Goal: Task Accomplishment & Management: Use online tool/utility

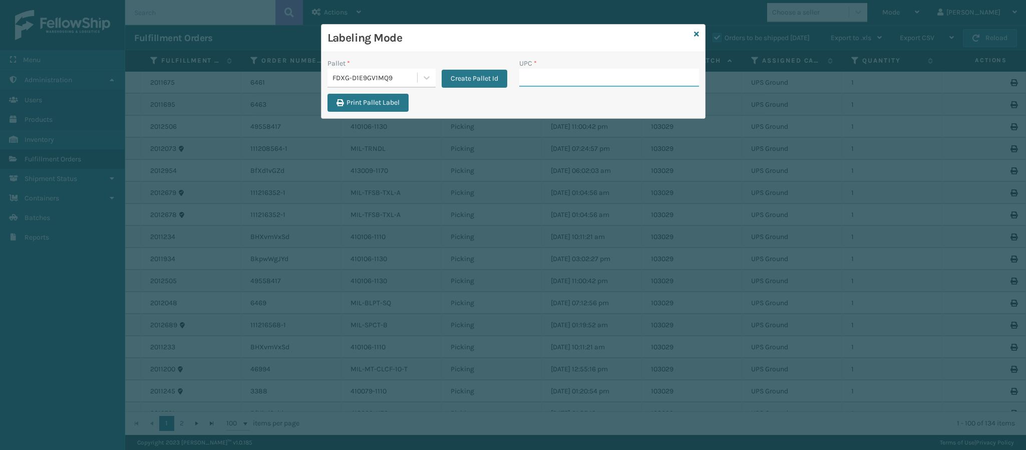
click at [541, 82] on input "UPC *" at bounding box center [609, 78] width 180 height 18
type input "849986009399"
type input "8499860122"
type input "849986012290"
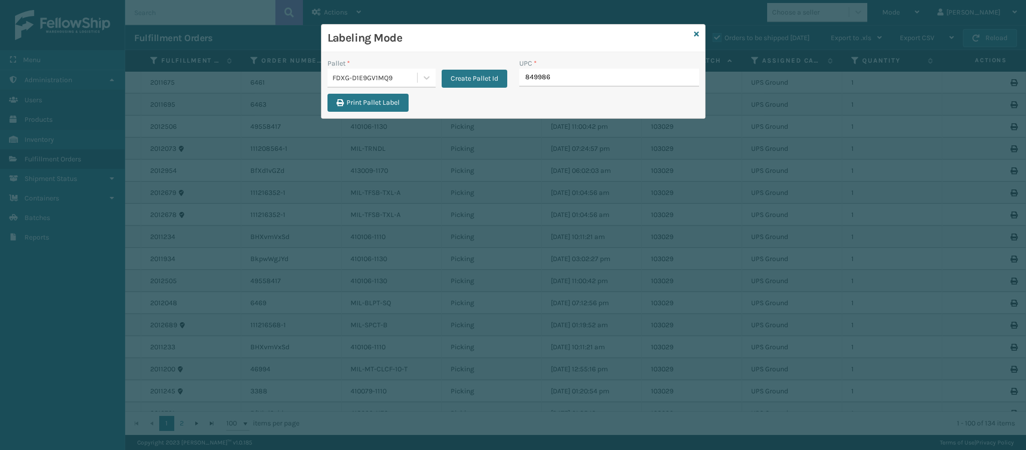
type input "8499860"
type input "849986012290"
type input "849986"
type input "84998600949"
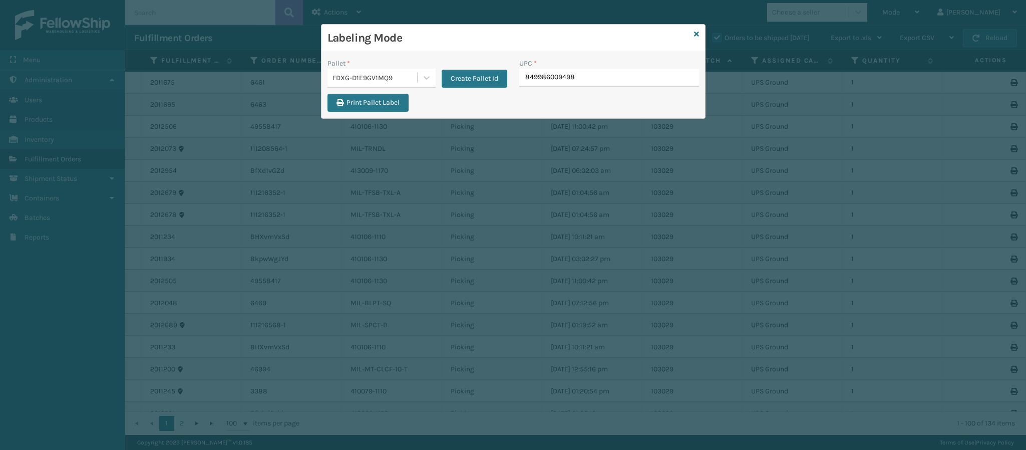
type input "849986009498"
type input "84998600949"
type input "849986009498"
type input "8499860"
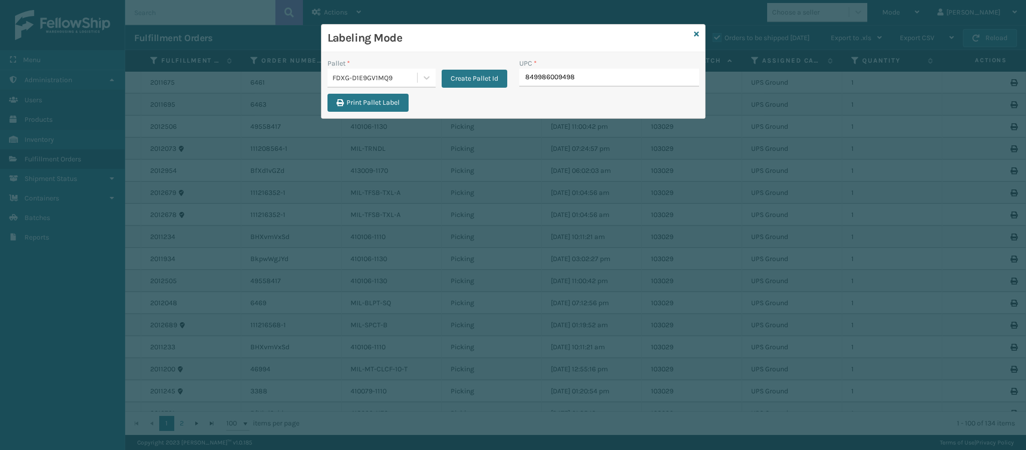
type input "849986009498"
type input "849986009504"
type input "849986012320"
type input "8499860"
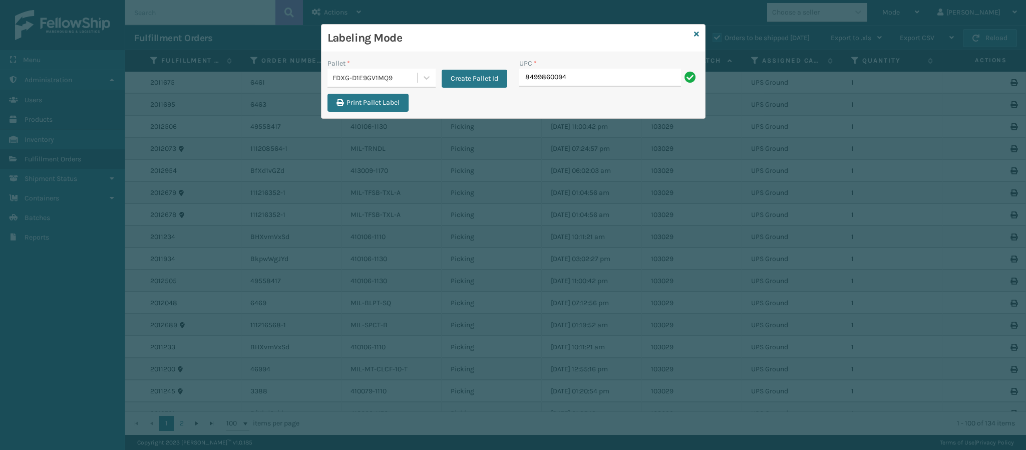
type input "84998600949"
type input "849986014010"
type input "8499860140"
type input "849986033882"
type input "410167-1150"
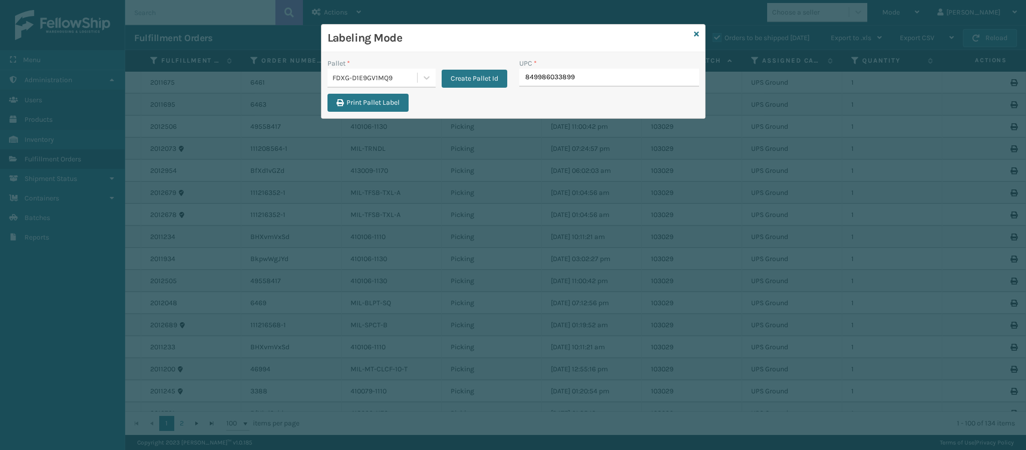
type input "849986033899"
type input "8499860338"
type input "849986033875"
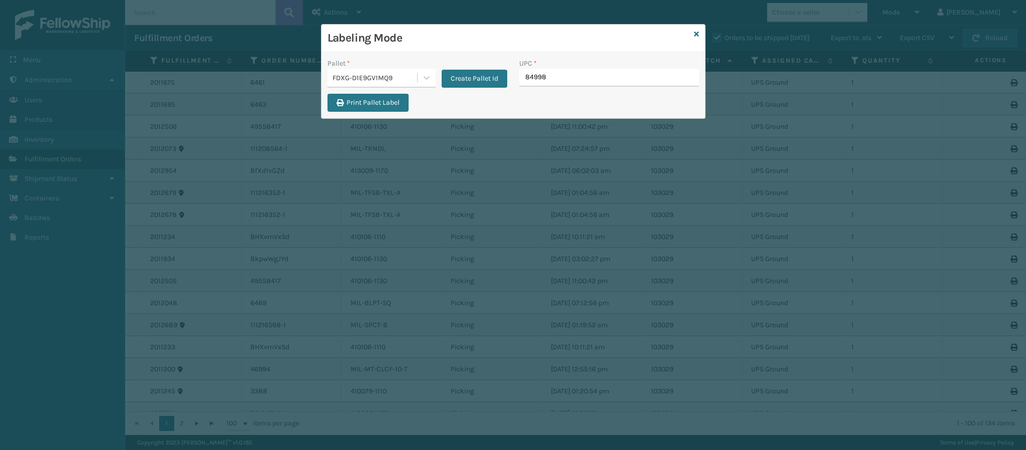
type input "849986"
type input "84098511585"
type input "840985115852"
type input "840985117559"
type input "8500442"
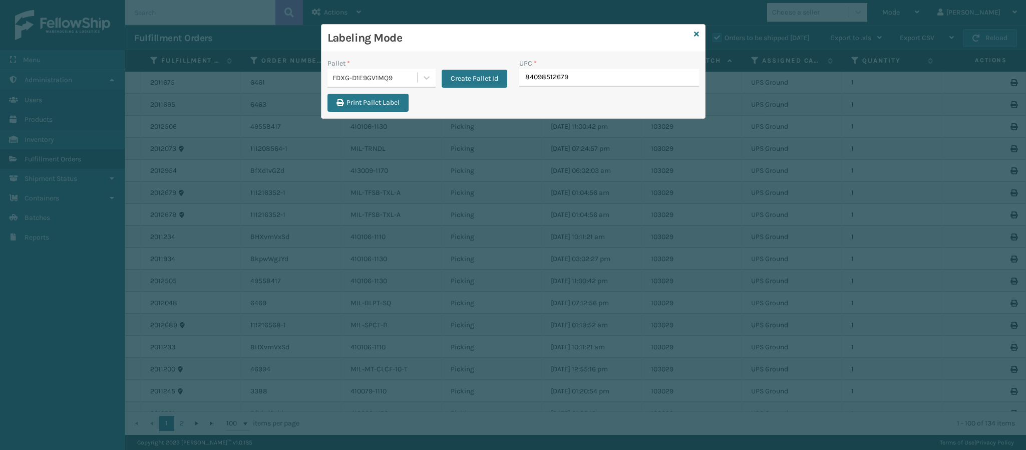
type input "840985126797"
type input "85004423449"
type input "849986009"
type input "840985118259"
type input "849986033905"
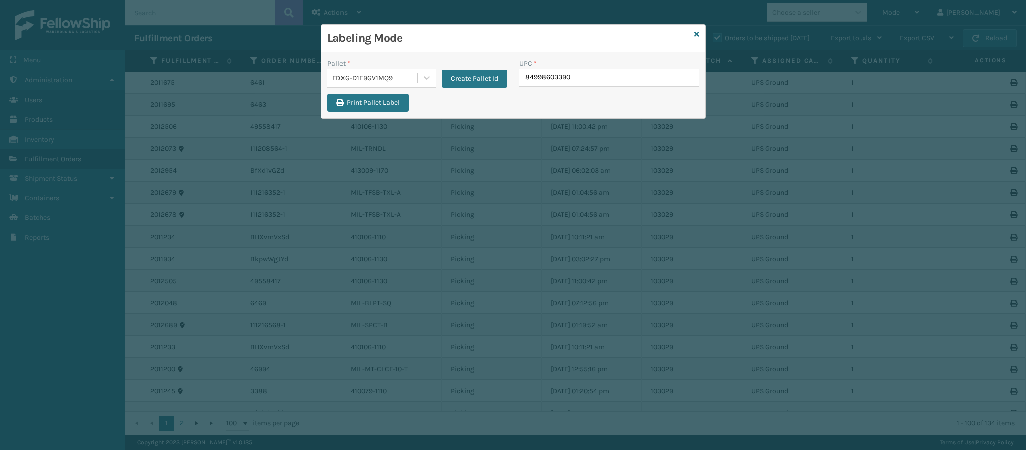
type input "849986033905"
type input "84998603390"
type input "849986033905"
type input "84998"
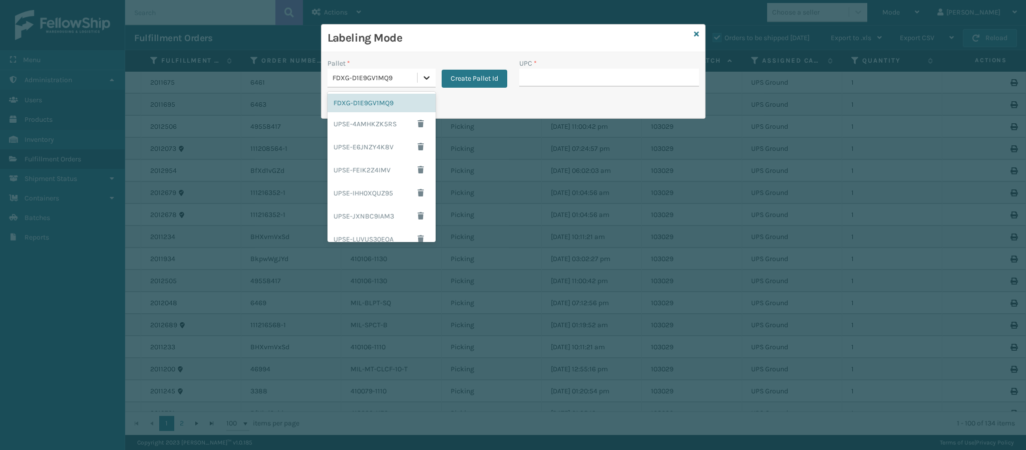
click at [429, 80] on icon at bounding box center [427, 78] width 10 height 10
click at [378, 229] on div "UPSG-4MWWDF7KHN" at bounding box center [382, 228] width 108 height 23
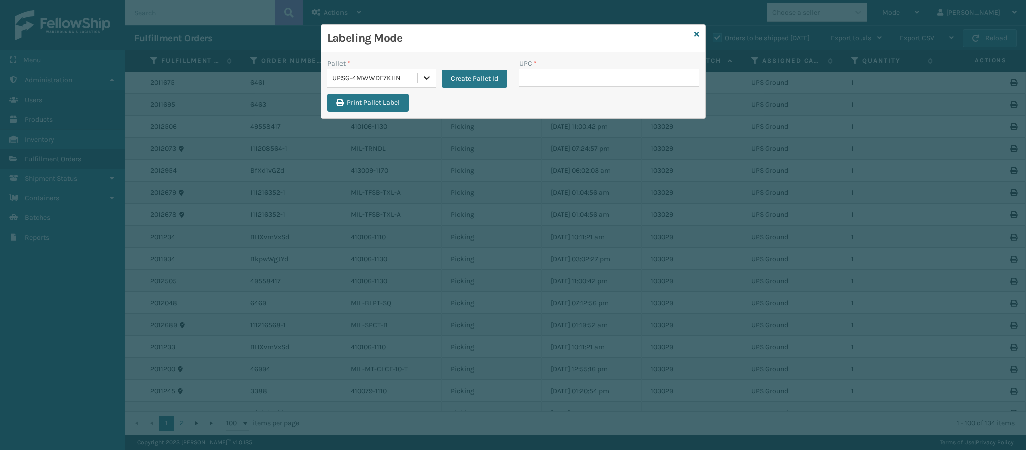
click at [427, 82] on icon at bounding box center [427, 78] width 10 height 10
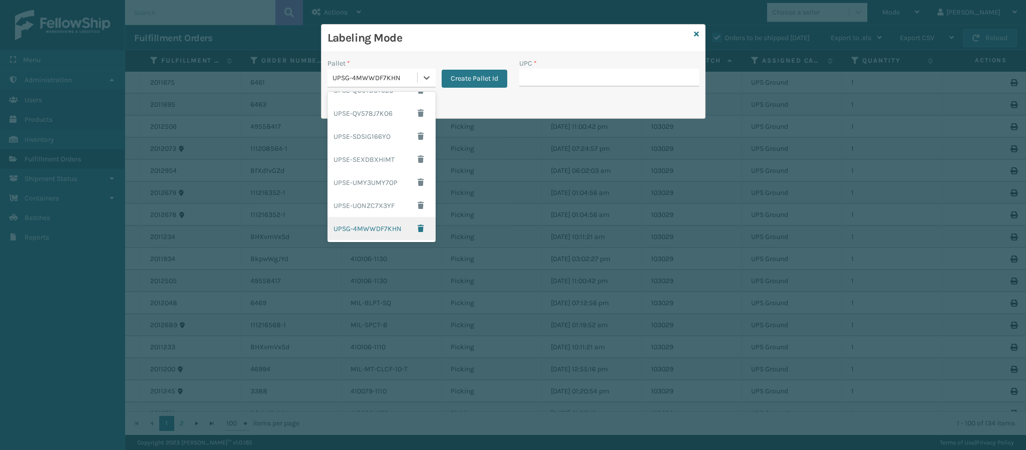
click at [366, 217] on div "UPSG-4MWWDF7KHN" at bounding box center [382, 228] width 108 height 23
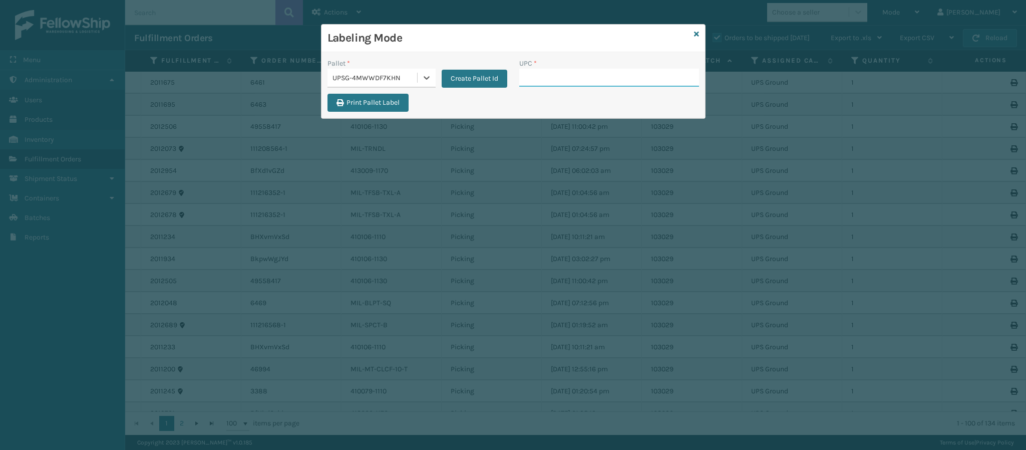
click at [538, 81] on input "UPC *" at bounding box center [609, 78] width 180 height 18
type input "8409851251"
type input "840985125110"
type input "849986012702"
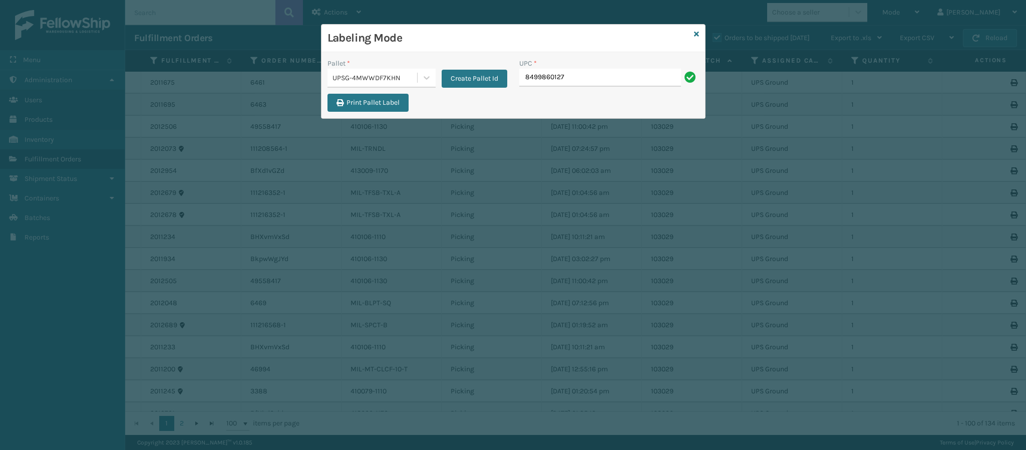
type input "84998601270"
type input "8409851186"
type input "840985120788"
type input "840985120467"
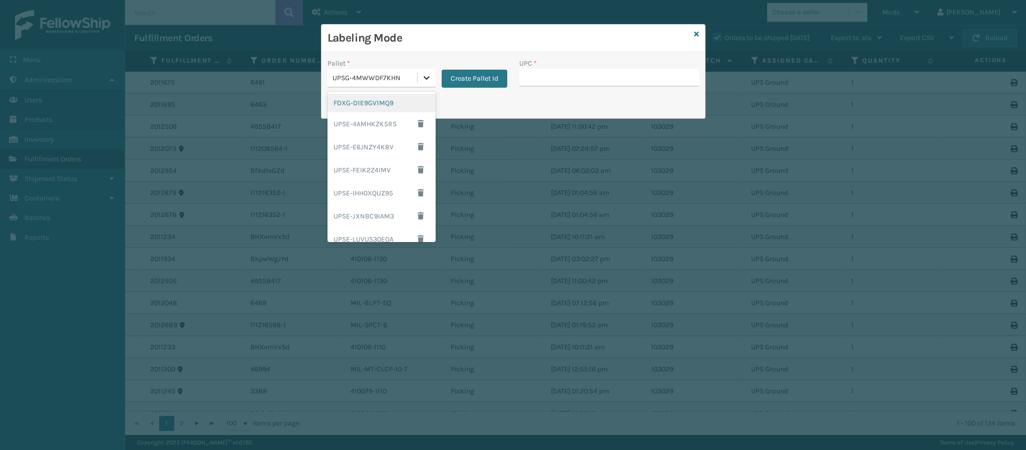
click at [427, 78] on icon at bounding box center [427, 78] width 10 height 10
click at [391, 107] on div "FDXG-D1E9GV1MQ9" at bounding box center [382, 103] width 108 height 19
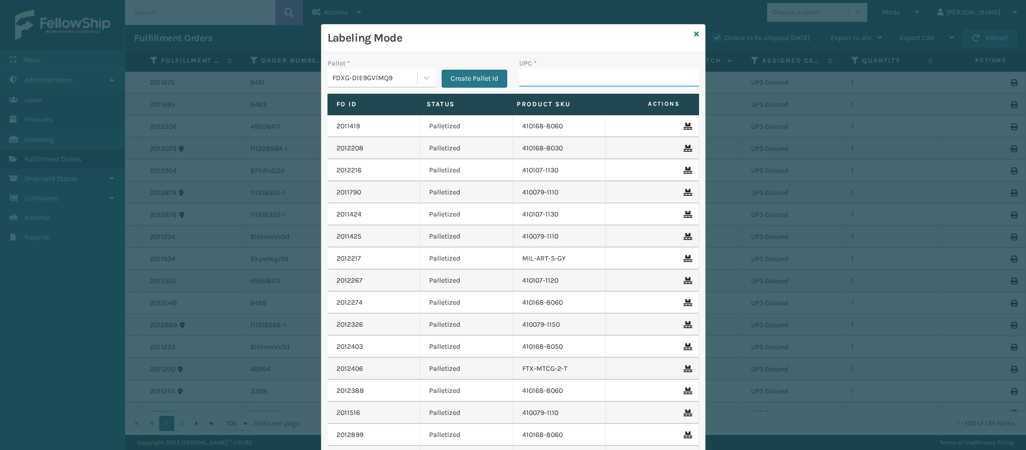
click at [531, 79] on input "UPC *" at bounding box center [609, 78] width 180 height 18
type input "840985112622"
type input "8409851126"
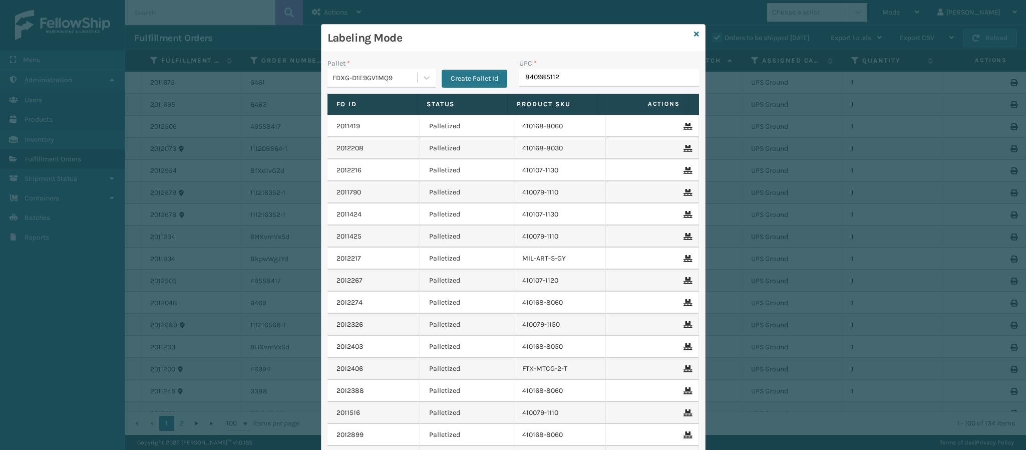
type input "8409851126"
type input "840985112622"
type input "84098511"
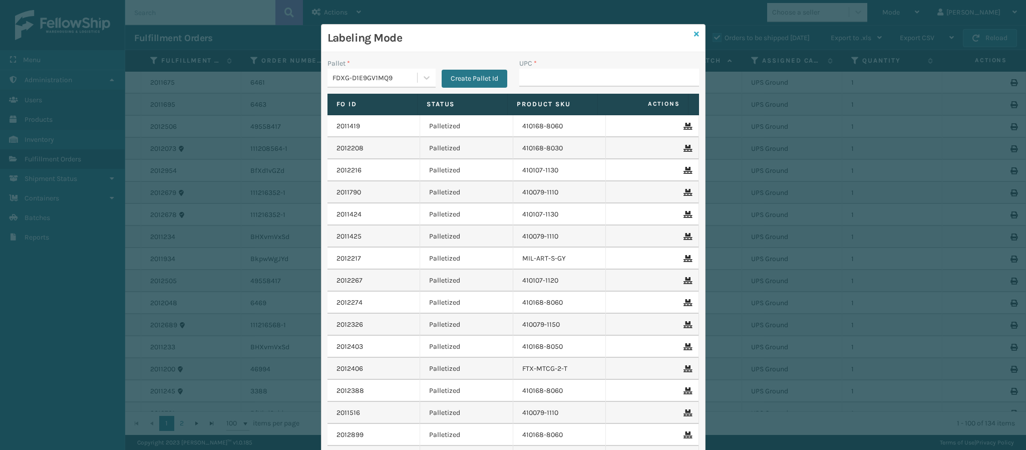
click at [694, 34] on icon at bounding box center [696, 34] width 5 height 7
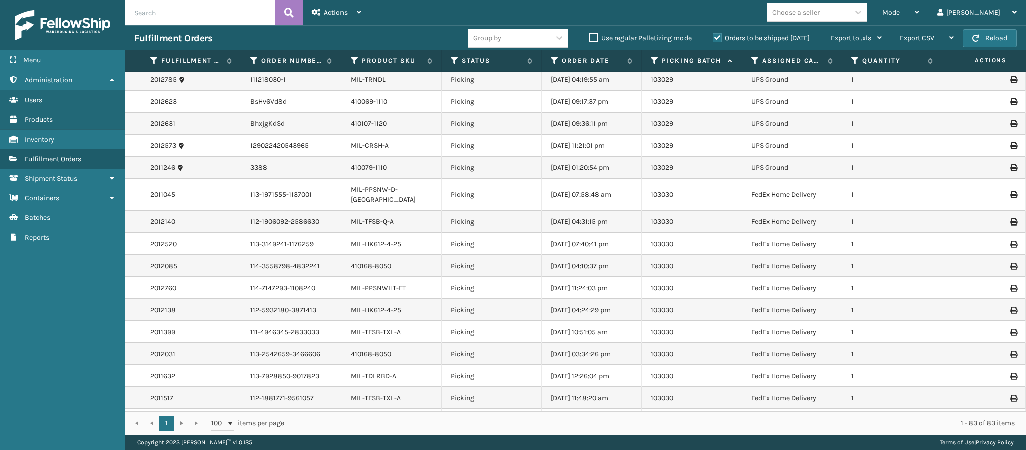
scroll to position [0, 0]
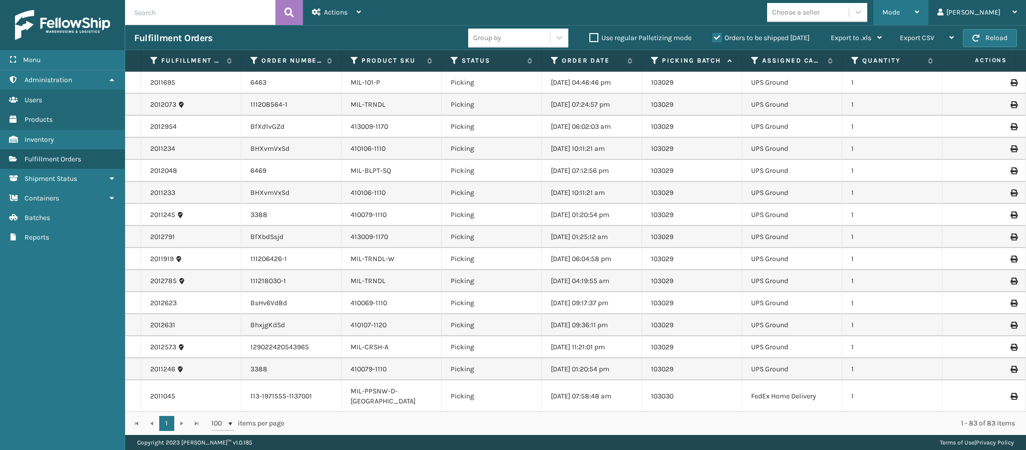
click at [919, 12] on icon at bounding box center [917, 12] width 5 height 7
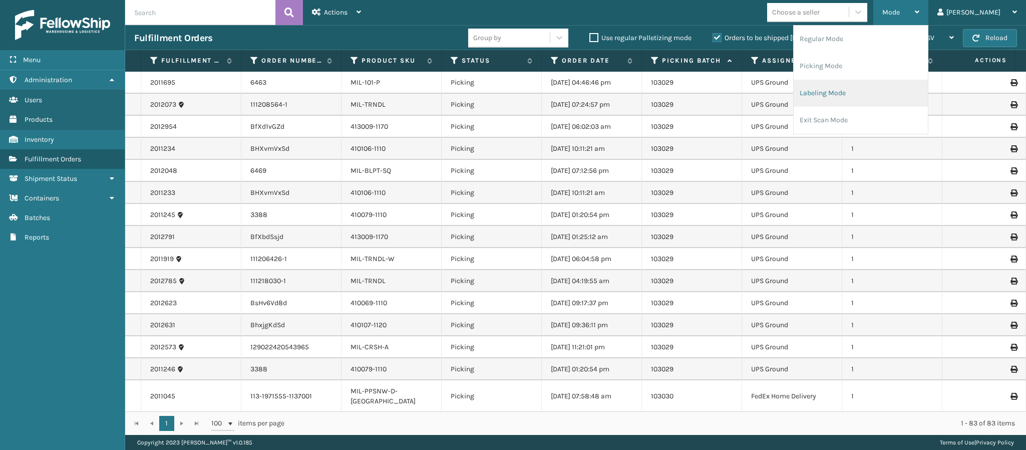
click at [883, 95] on li "Labeling Mode" at bounding box center [861, 93] width 134 height 27
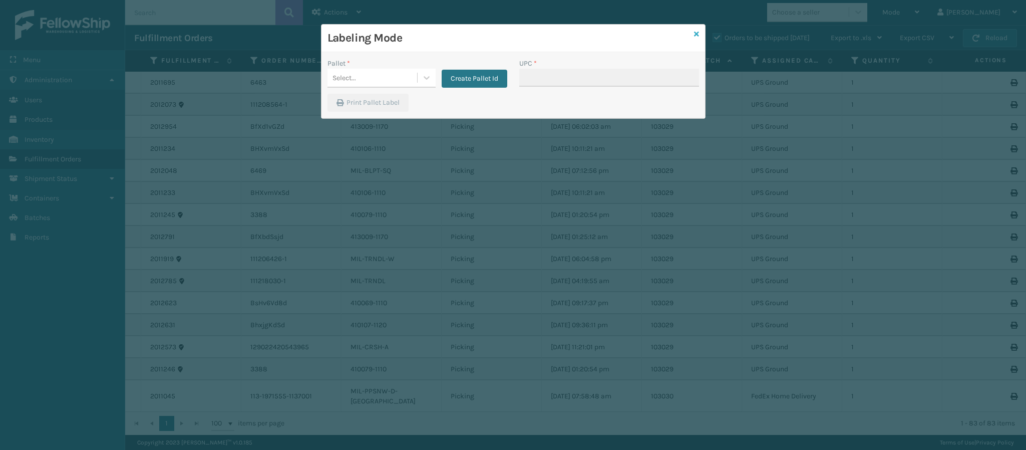
click at [695, 38] on icon at bounding box center [696, 34] width 5 height 7
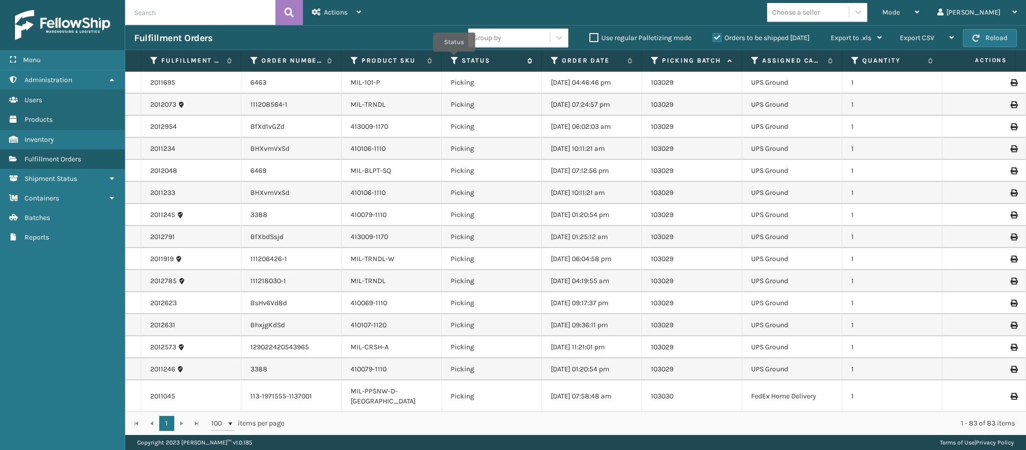
click at [454, 59] on icon at bounding box center [455, 60] width 8 height 9
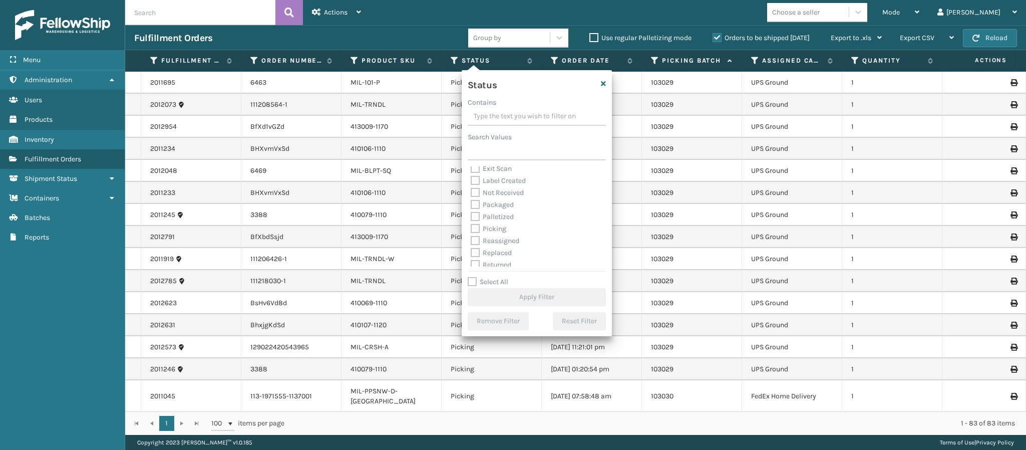
scroll to position [47, 0]
click at [473, 221] on label "Picking" at bounding box center [489, 221] width 36 height 9
click at [471, 221] on input "Picking" at bounding box center [471, 219] width 1 height 7
checkbox input "true"
click at [531, 305] on button "Apply Filter" at bounding box center [537, 297] width 138 height 18
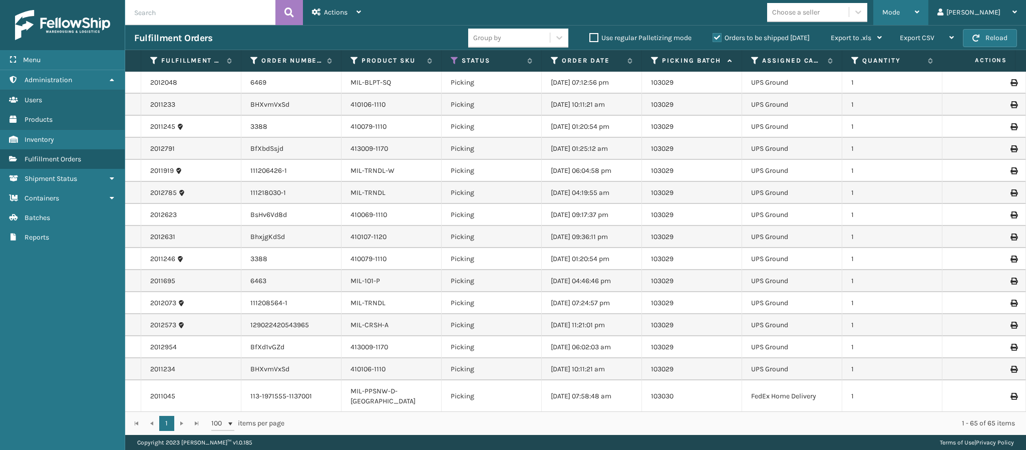
click at [919, 17] on div "Mode" at bounding box center [900, 12] width 37 height 25
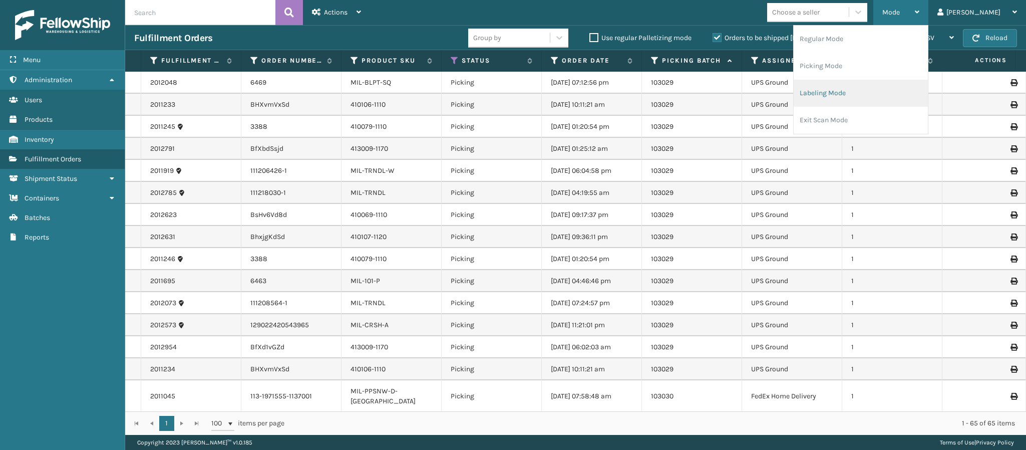
click at [867, 100] on li "Labeling Mode" at bounding box center [861, 93] width 134 height 27
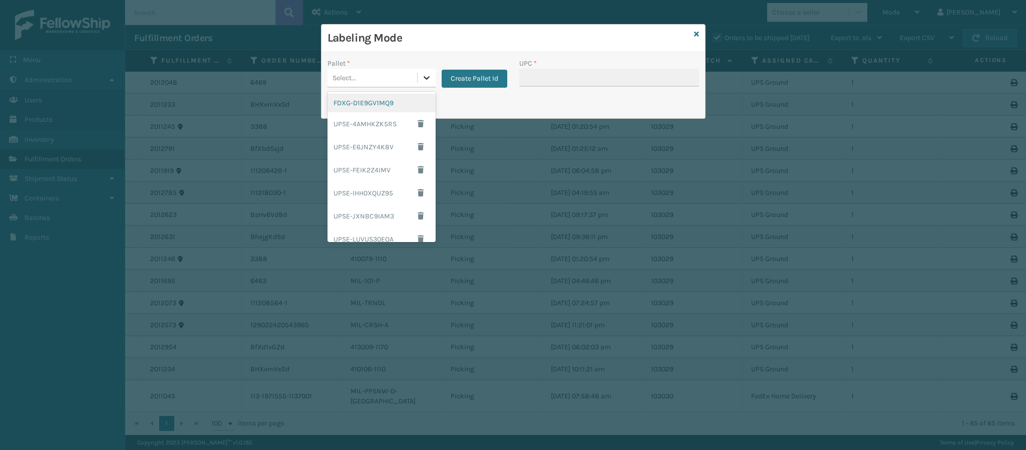
click at [427, 80] on icon at bounding box center [427, 78] width 6 height 4
click at [384, 102] on div "FDXG-D1E9GV1MQ9" at bounding box center [382, 103] width 108 height 19
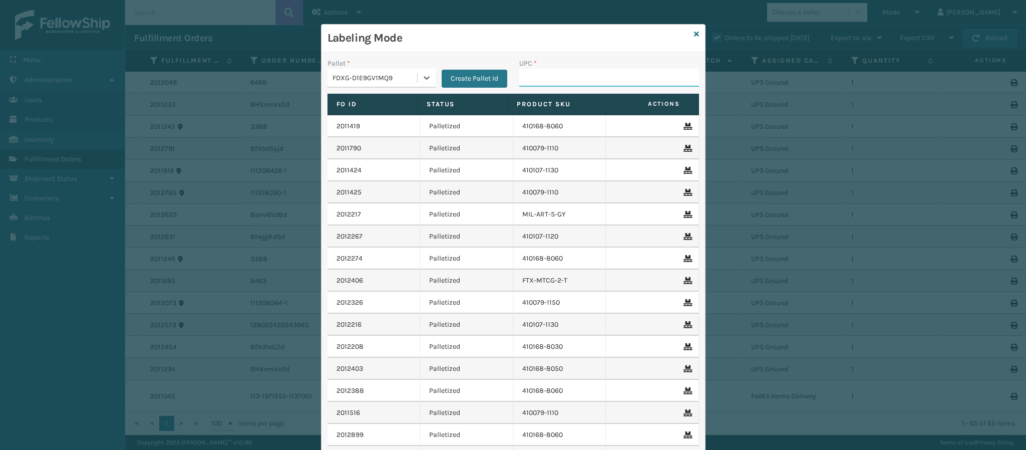
click at [545, 78] on input "UPC *" at bounding box center [609, 78] width 180 height 18
type input "410168-"
type input "410168-805"
type input "410168-8050"
type input "410168-805"
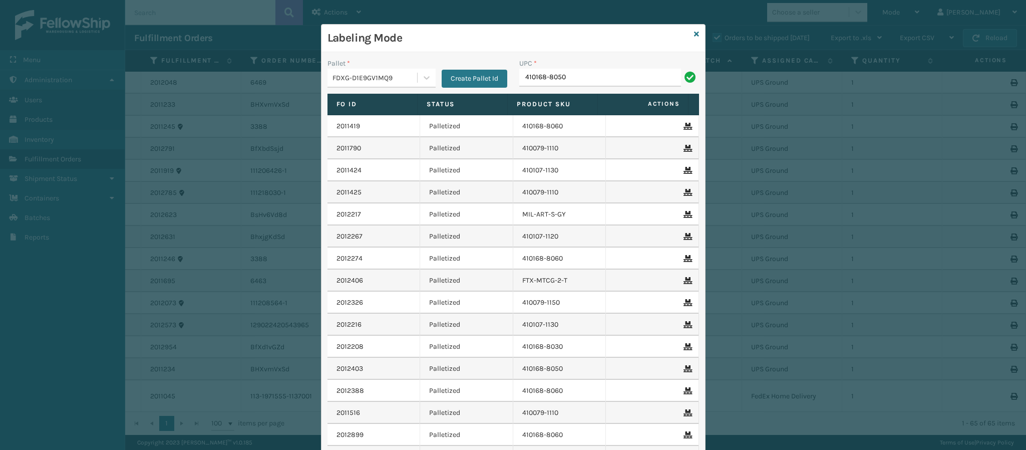
type input "410168-8050"
type input "410168-805"
type input "410168-8050"
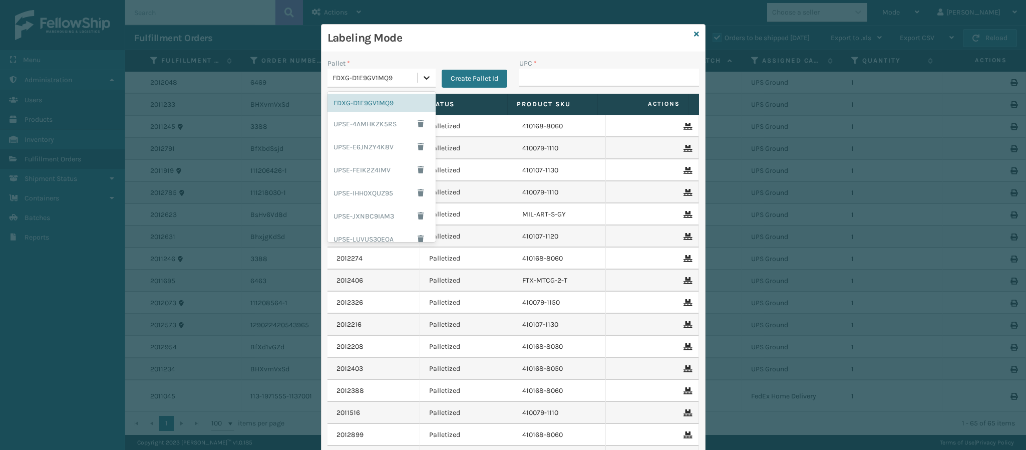
click at [424, 78] on icon at bounding box center [427, 78] width 6 height 4
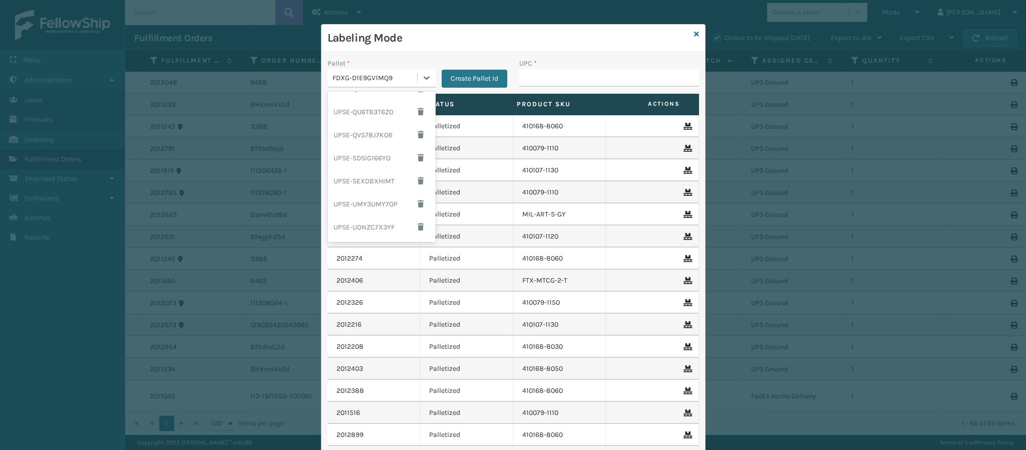
scroll to position [190, 0]
click at [383, 228] on div "UPSG-4MWWDF7KHN" at bounding box center [382, 231] width 108 height 19
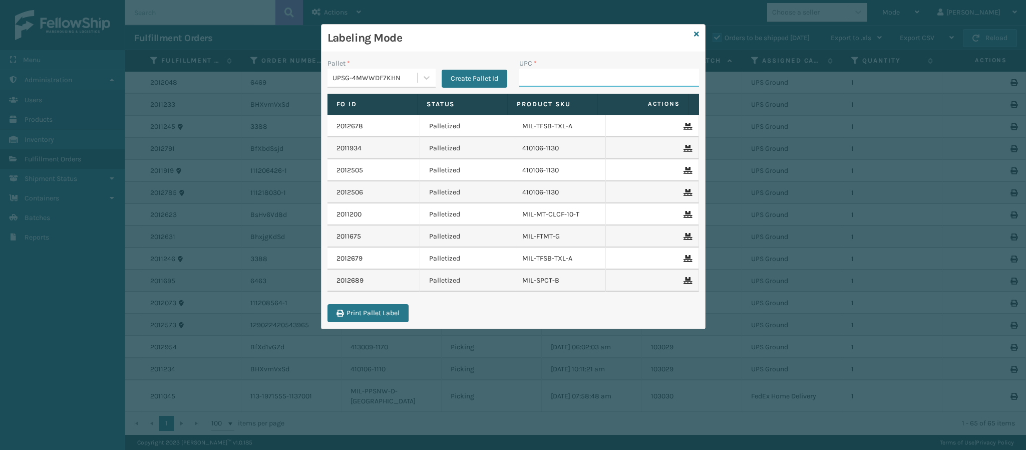
click at [542, 75] on input "UPC *" at bounding box center [609, 78] width 180 height 18
type input "8499860093"
type input "84098511585"
type input "849986012290"
type input "84998601229"
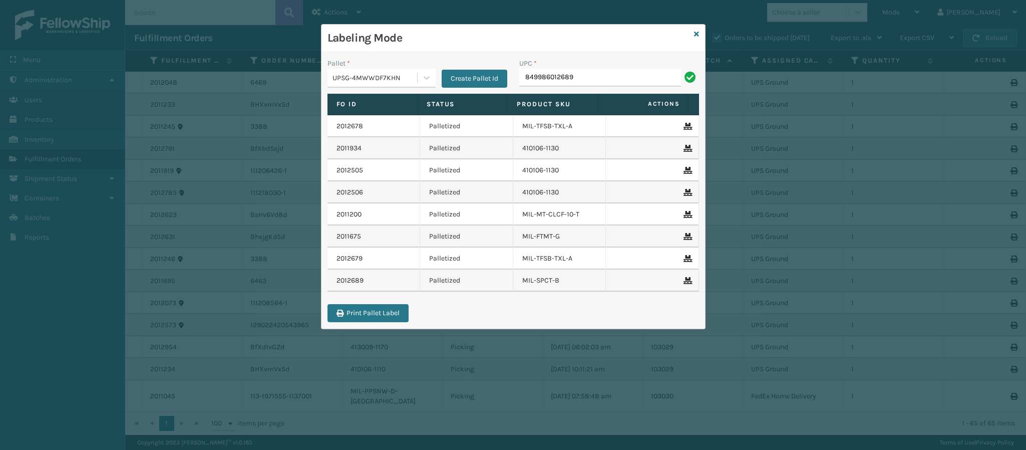
type input "849986012689"
type input "849986012"
type input "849986014003"
type input "8409851"
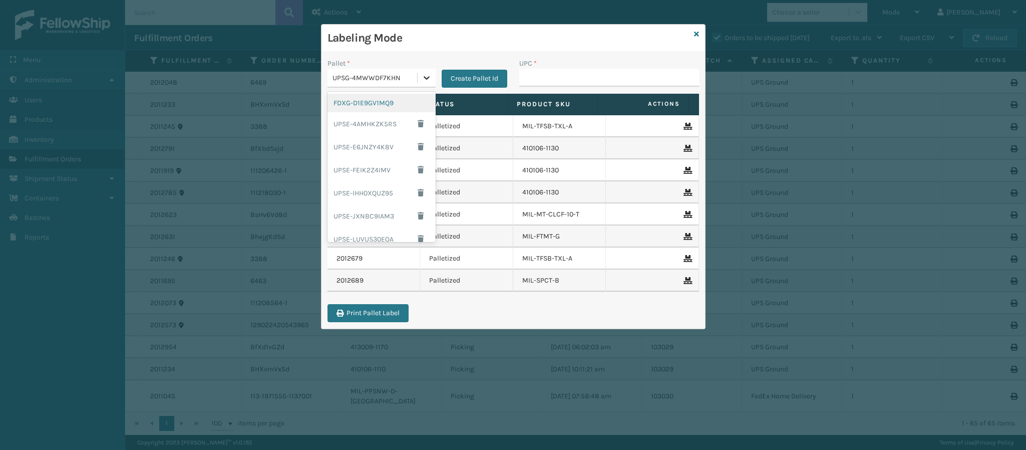
click at [427, 80] on icon at bounding box center [427, 78] width 10 height 10
click at [374, 100] on div "FDXG-D1E9GV1MQ9" at bounding box center [382, 103] width 108 height 19
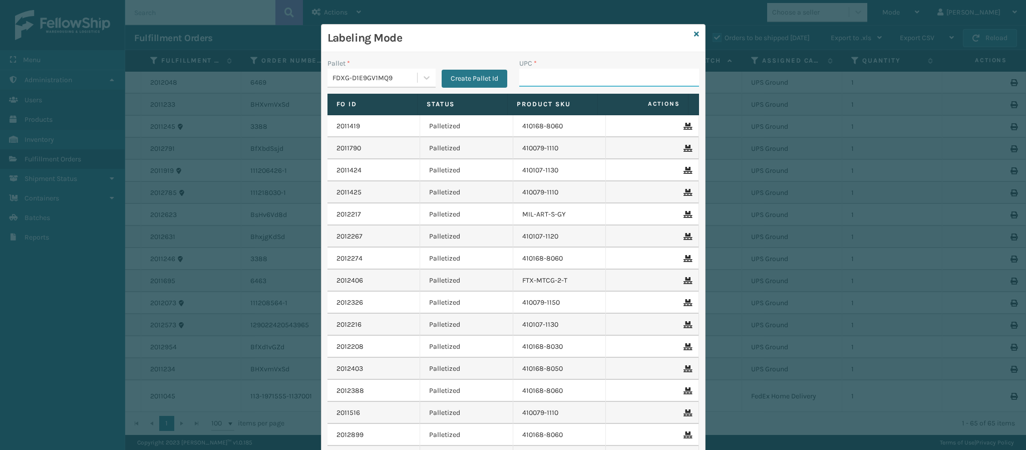
click at [549, 80] on input "UPC *" at bounding box center [609, 78] width 180 height 18
type input "84098512573"
type input "840985126353"
type input "8409851263"
type input "840985118310"
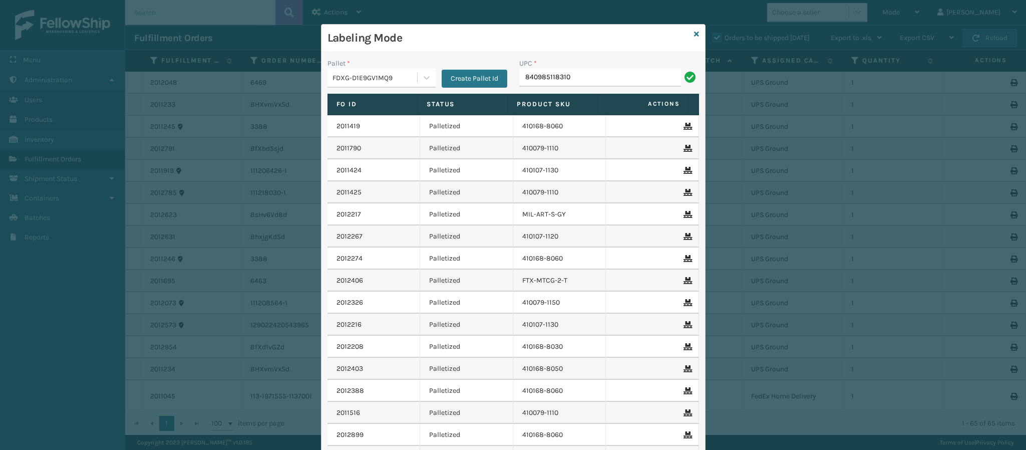
type input "840985118310"
type input "840985126865"
type input "840985125868"
type input "84098512586"
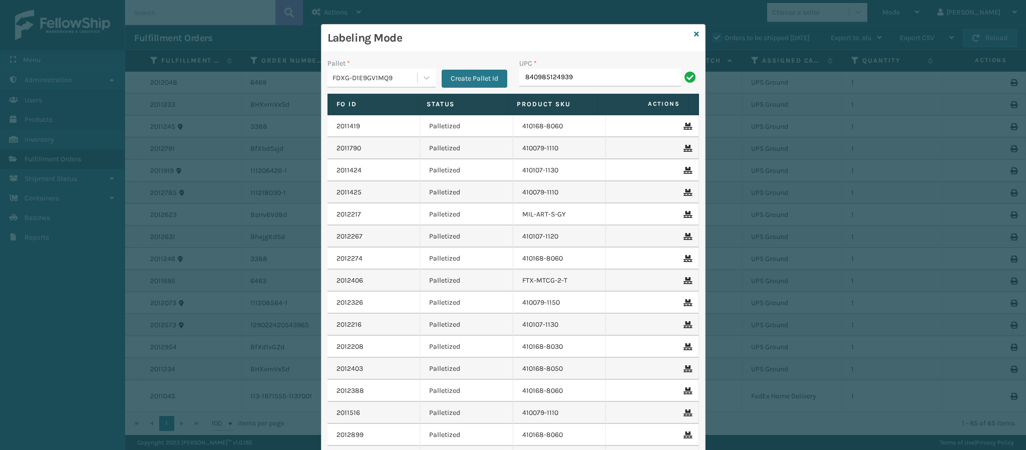
type input "840985124939"
type input "840985118686"
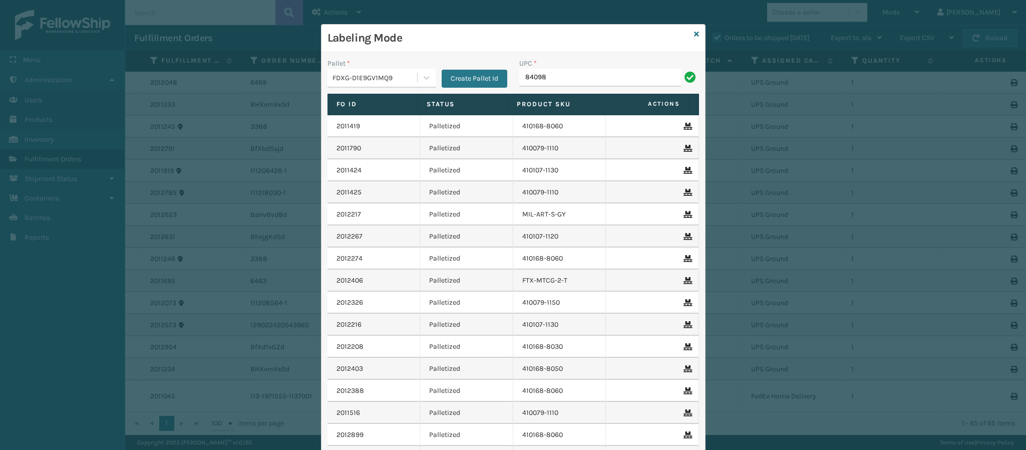
type input "840985"
type input "8409851251"
type input "840985125110"
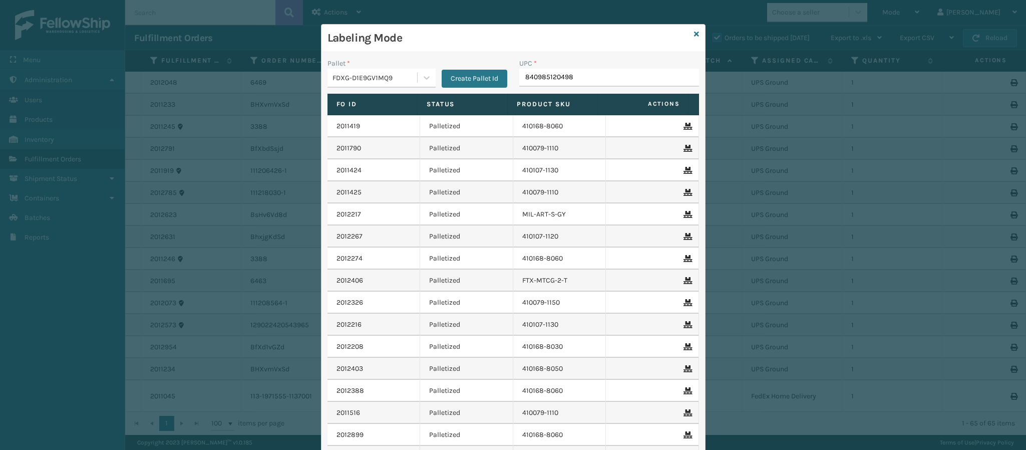
type input "840985120498"
type input "840985126421"
type input "840985114329"
type input "840985117900"
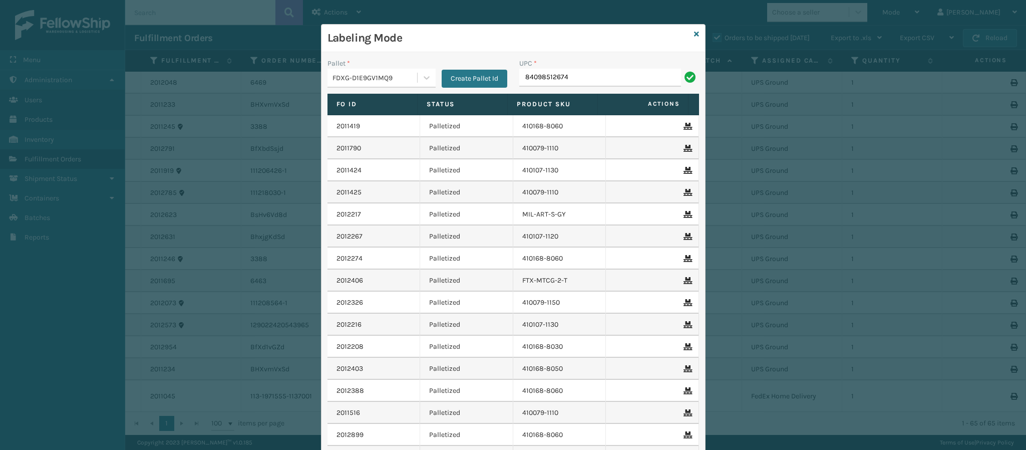
type input "840985126742"
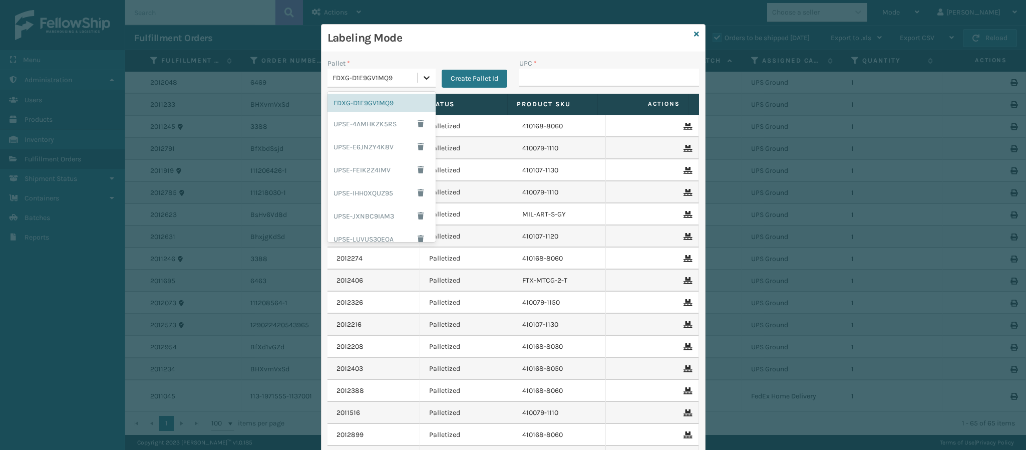
click at [424, 77] on icon at bounding box center [427, 78] width 6 height 4
click at [373, 230] on div "UPSG-4MWWDF7KHN" at bounding box center [382, 231] width 108 height 19
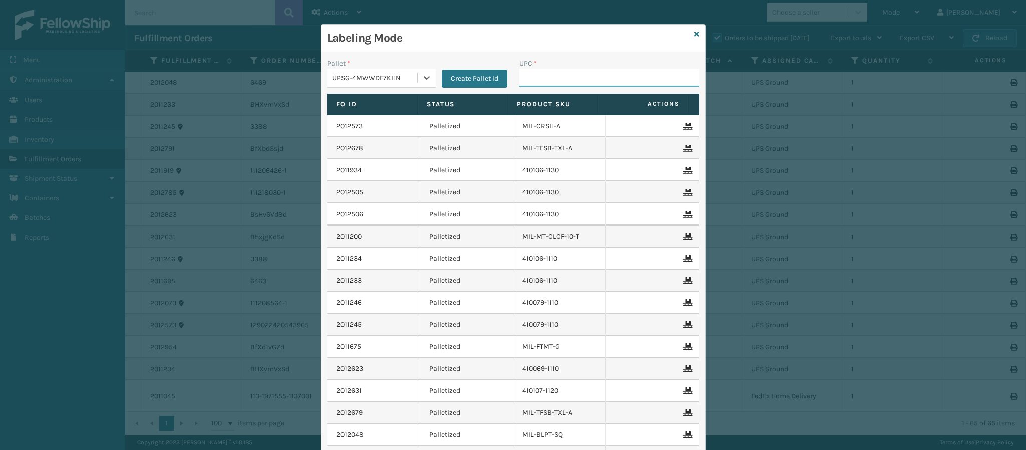
click at [568, 73] on input "UPC *" at bounding box center [609, 78] width 180 height 18
type input "849986009375"
type input "84998600937"
click at [422, 80] on icon at bounding box center [427, 78] width 10 height 10
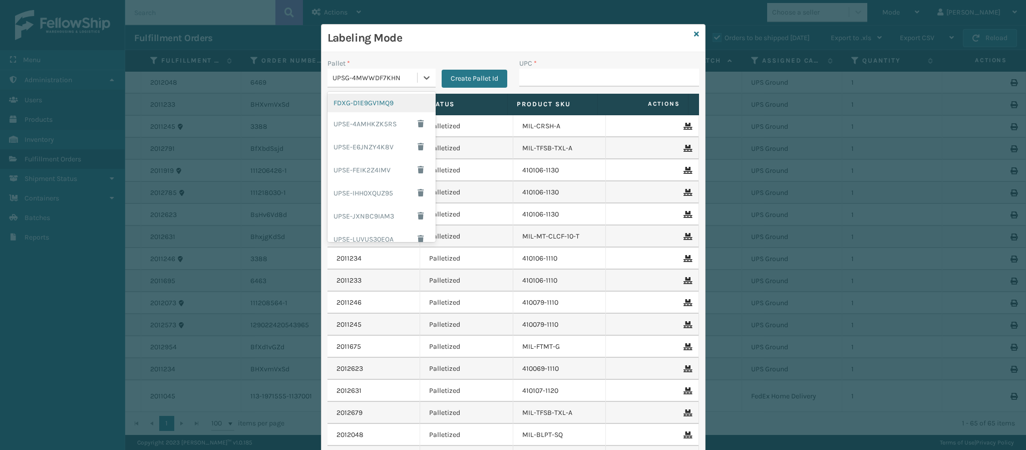
click at [382, 110] on div "FDXG-D1E9GV1MQ9" at bounding box center [382, 103] width 108 height 19
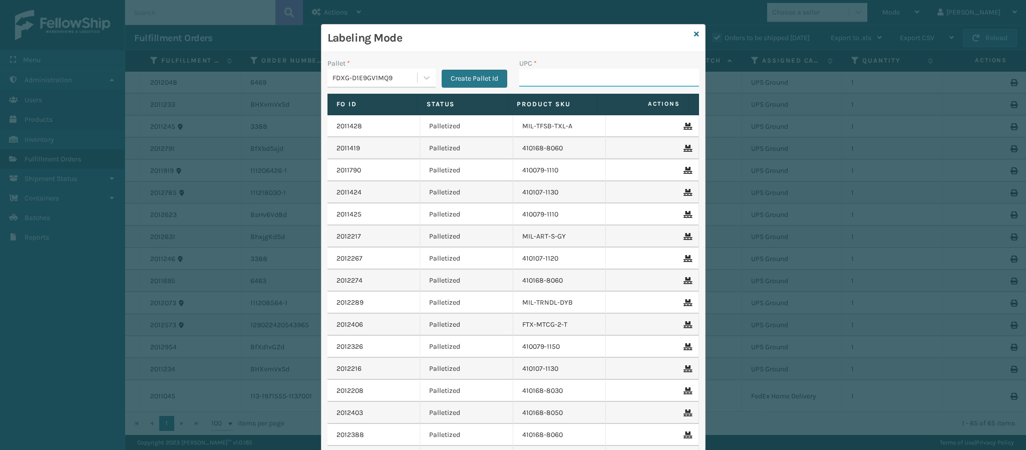
click at [538, 81] on input "UPC *" at bounding box center [609, 78] width 180 height 18
type input "840985124564"
type input "840985126322"
type input "840985120634"
type input "840985124557"
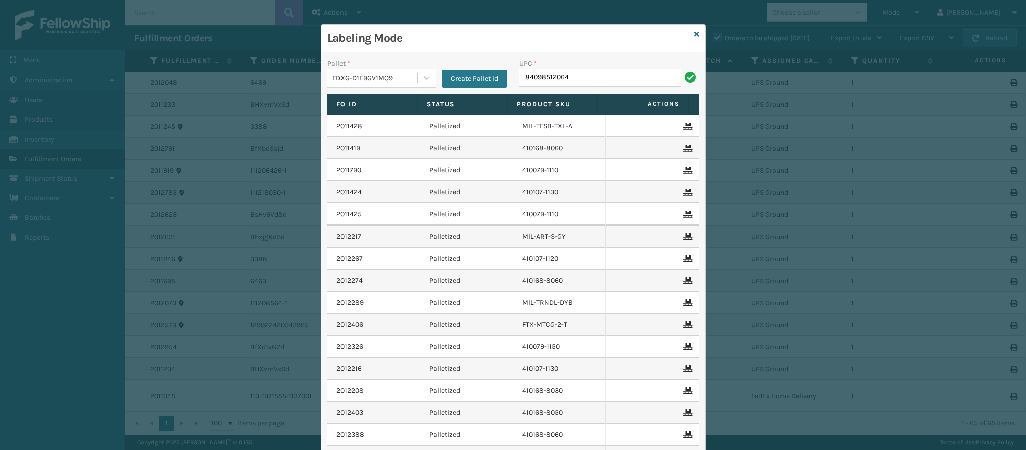
type input "840985120641"
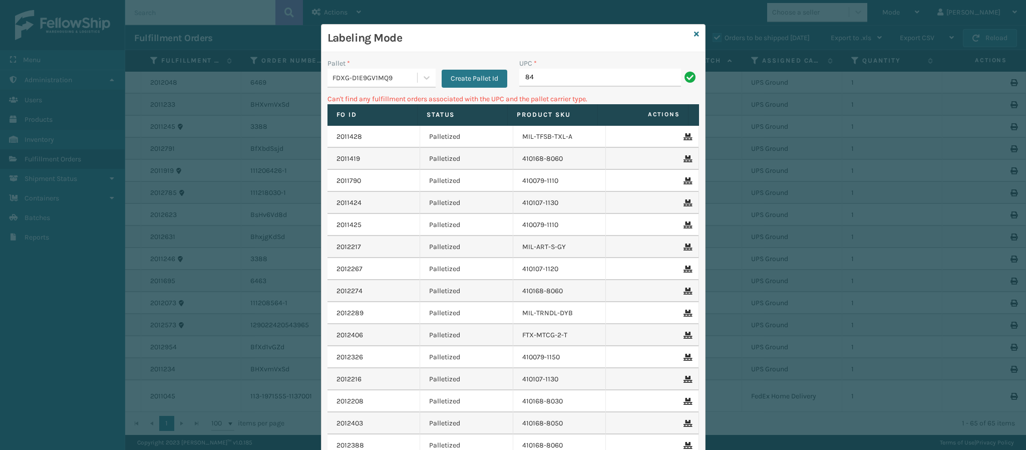
type input "8"
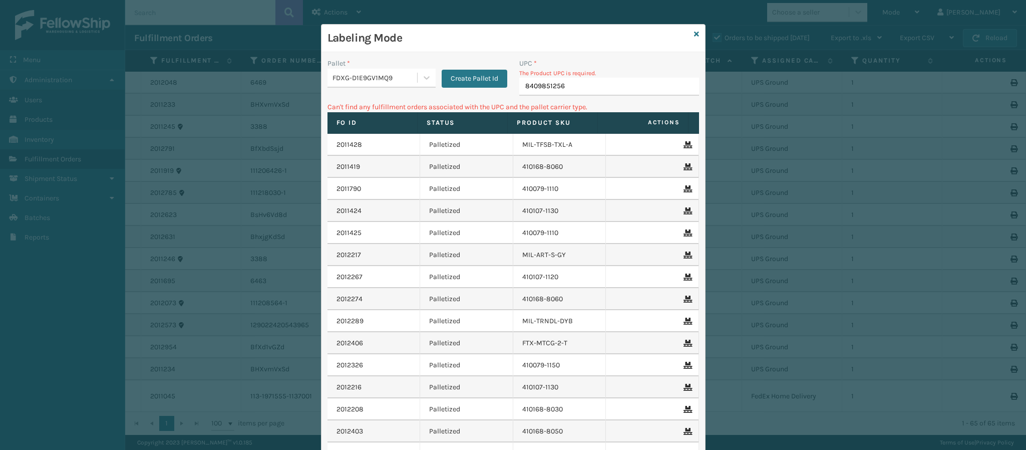
type input "84098512566"
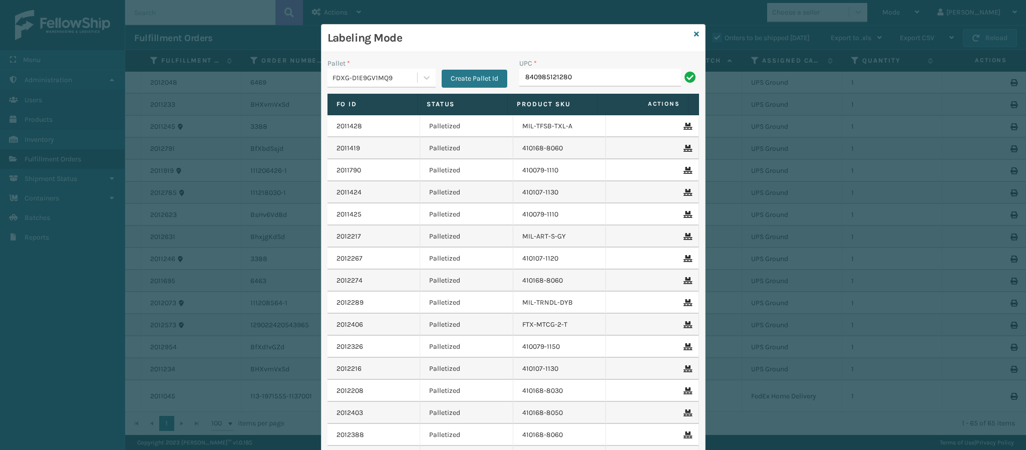
type input "840985121280"
type input "840985125691"
type input "MIL-OPSN-D-B-"
type input "MIL-OPSN-D-B"
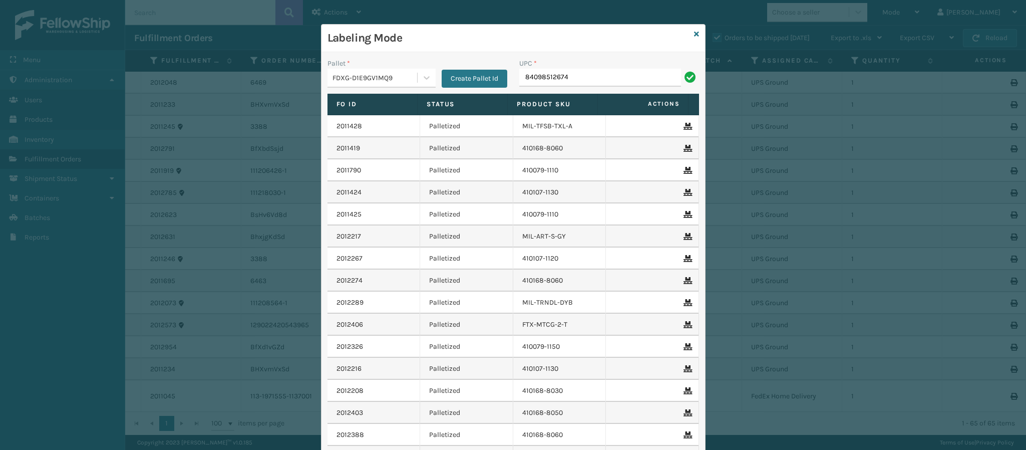
type input "840985126742"
type input "8409851225"
type input "8409851"
type input "8409851225"
type input "840985122546"
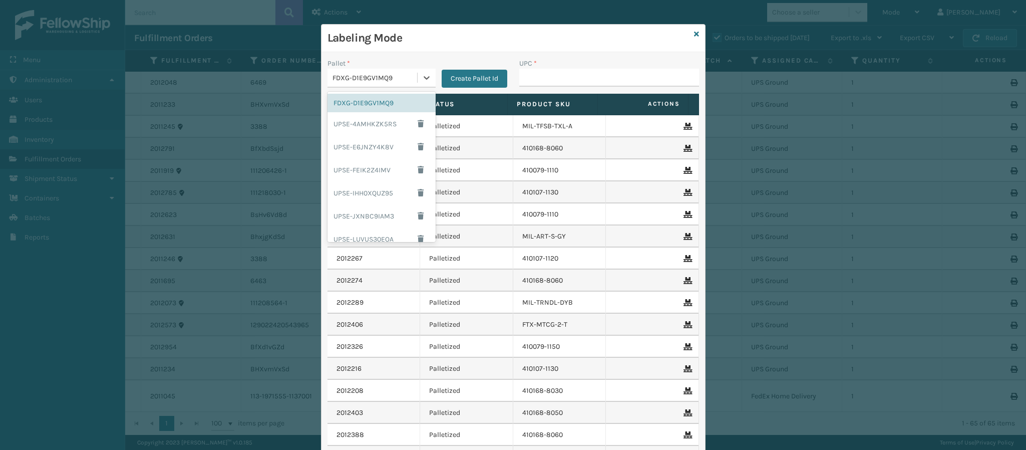
click at [409, 80] on div "FDXG-D1E9GV1MQ9" at bounding box center [376, 78] width 86 height 11
click at [378, 234] on div "UPSG-4MWWDF7KHN" at bounding box center [382, 231] width 108 height 19
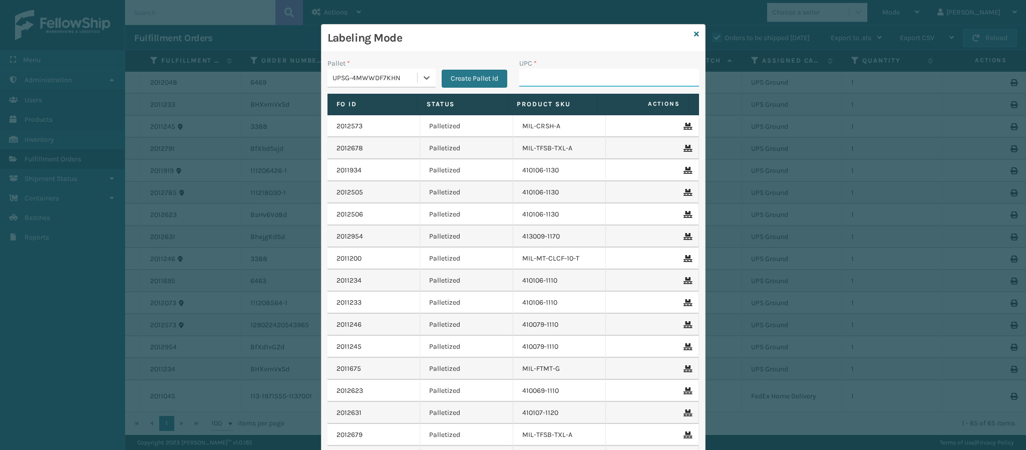
click at [543, 82] on input "UPC *" at bounding box center [609, 78] width 180 height 18
type input "84098512551"
type input "840985124533"
click at [694, 34] on icon at bounding box center [696, 34] width 5 height 7
